Goal: Book appointment/travel/reservation

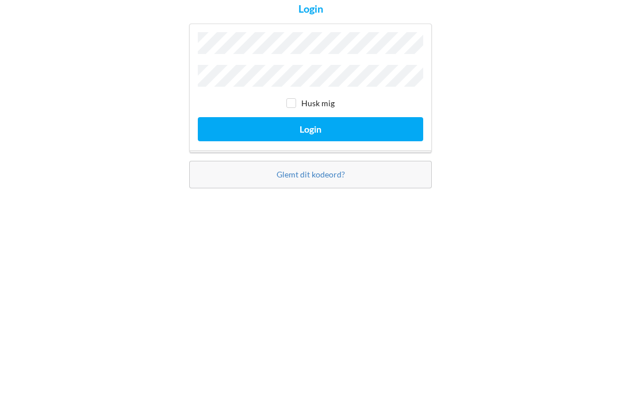
click at [260, 224] on button "Login" at bounding box center [310, 236] width 225 height 24
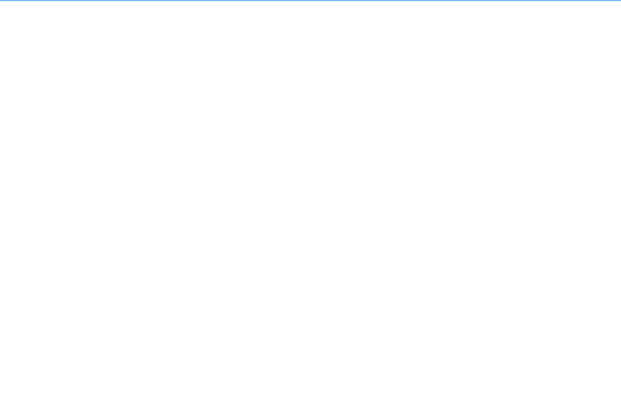
scroll to position [6, 0]
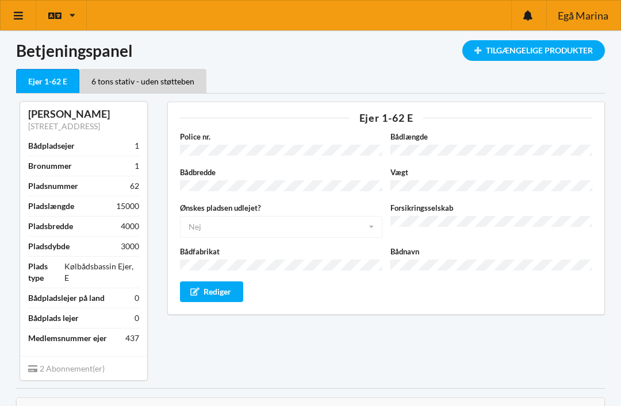
click at [9, 16] on link at bounding box center [19, 15] width 36 height 29
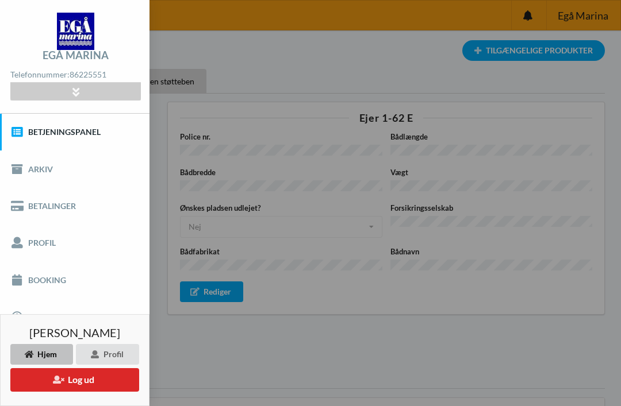
click at [72, 275] on link "Booking" at bounding box center [74, 280] width 149 height 37
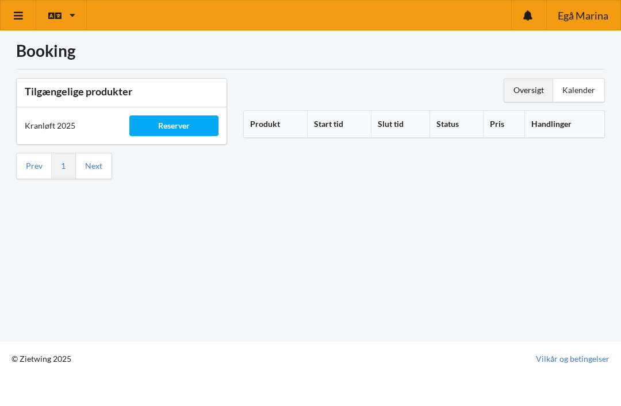
click at [201, 124] on div "Reserver" at bounding box center [173, 126] width 89 height 21
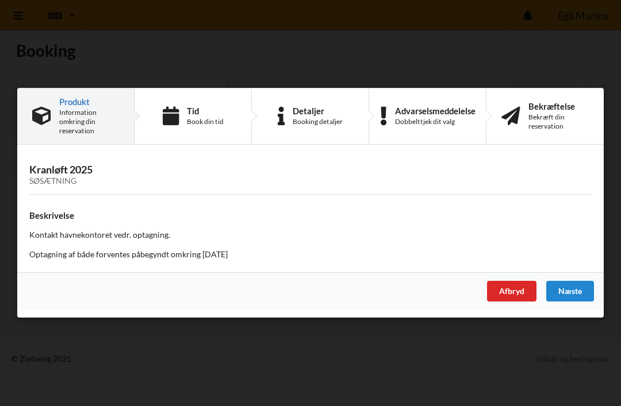
click at [565, 290] on div "Næste" at bounding box center [570, 292] width 48 height 21
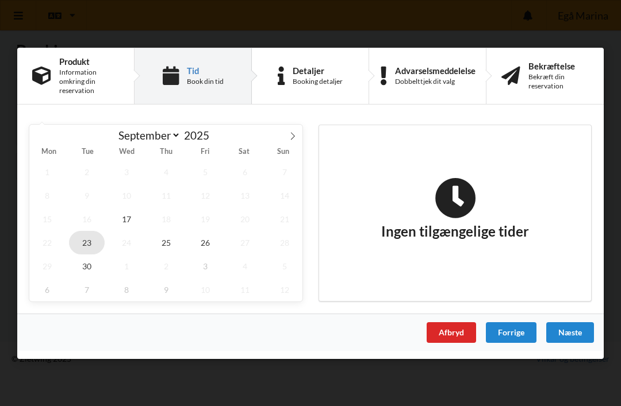
click at [87, 247] on span "23" at bounding box center [87, 242] width 36 height 24
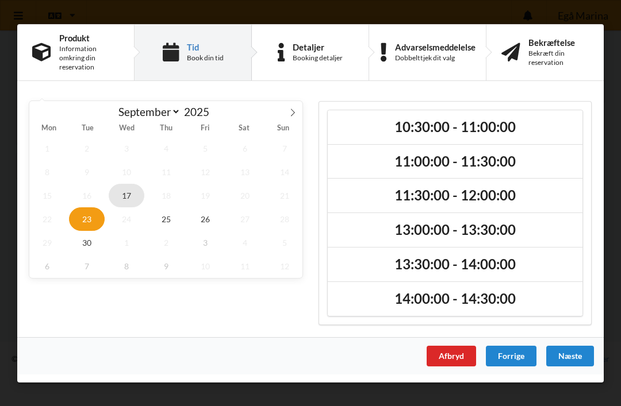
click at [137, 198] on span "17" at bounding box center [127, 195] width 36 height 24
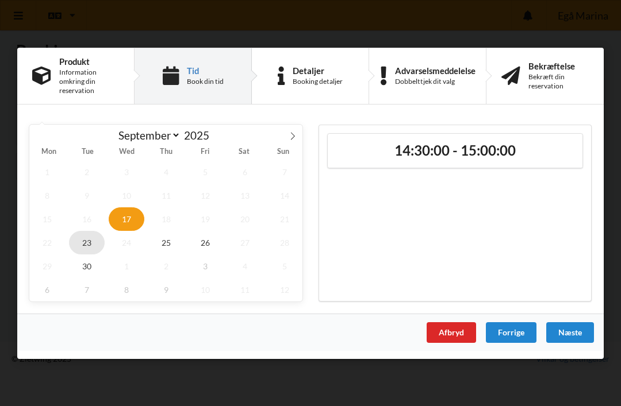
click at [87, 253] on span "23" at bounding box center [87, 242] width 36 height 24
